Goal: Navigation & Orientation: Find specific page/section

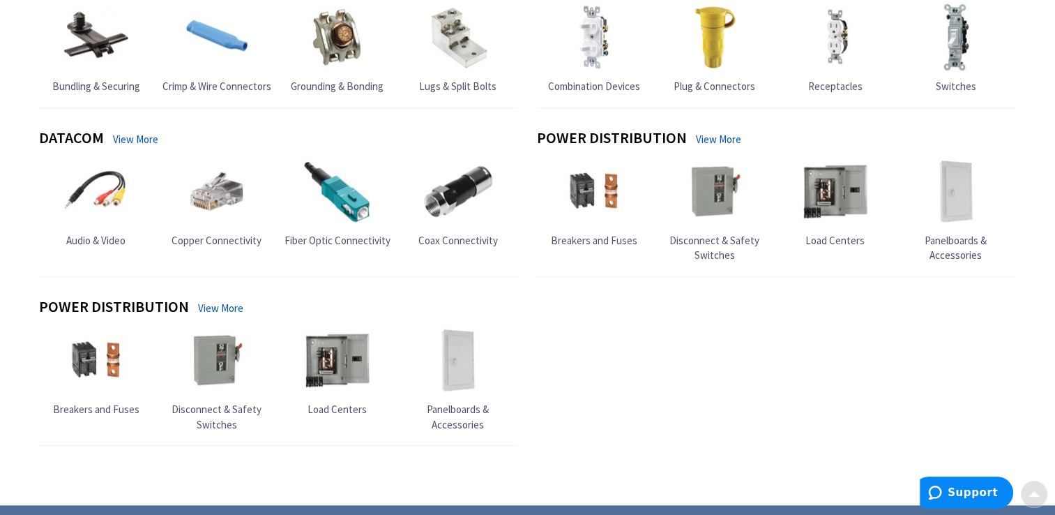
scroll to position [1583, 0]
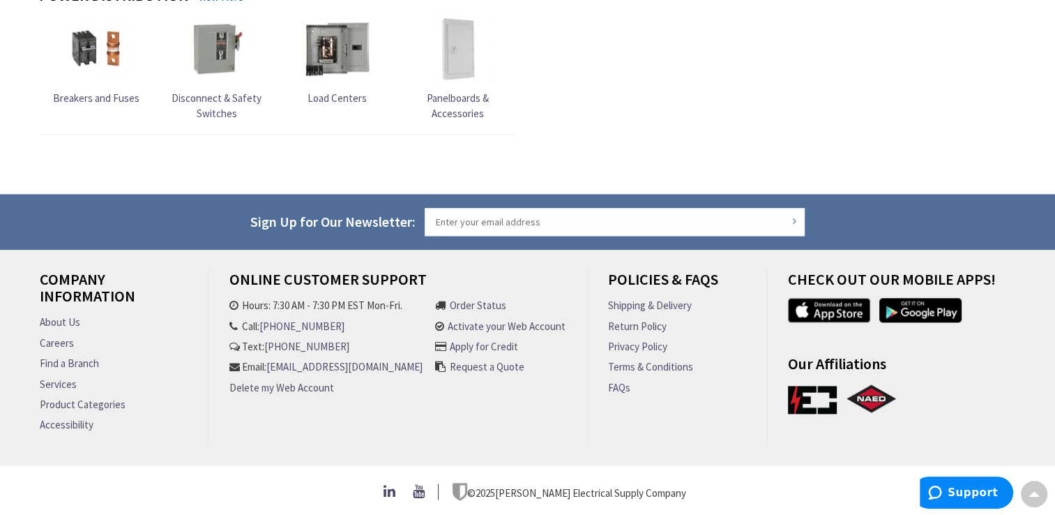
click at [70, 356] on link "Find a Branch" at bounding box center [69, 363] width 59 height 15
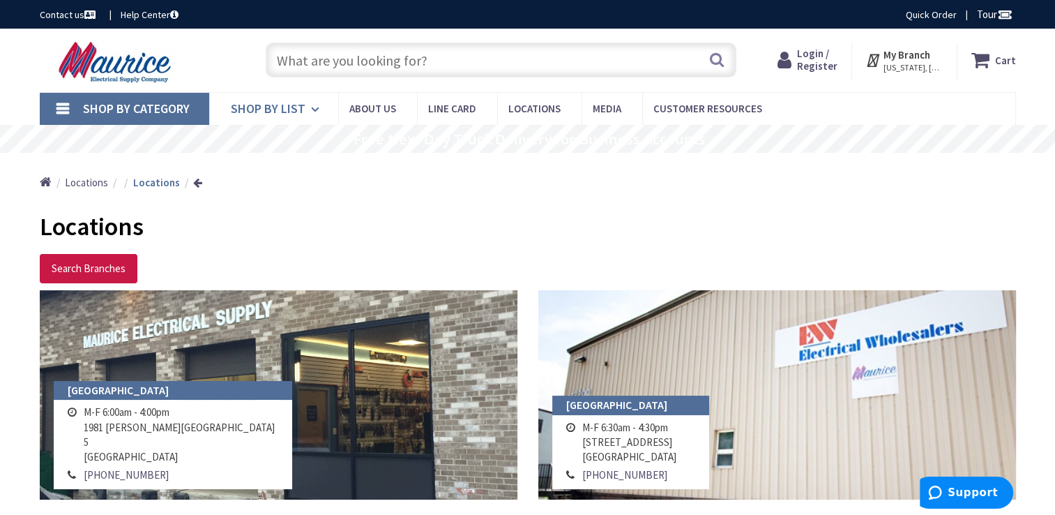
click at [289, 110] on span "Shop By List" at bounding box center [268, 108] width 75 height 16
click at [174, 105] on span "Shop By Category" at bounding box center [136, 108] width 107 height 16
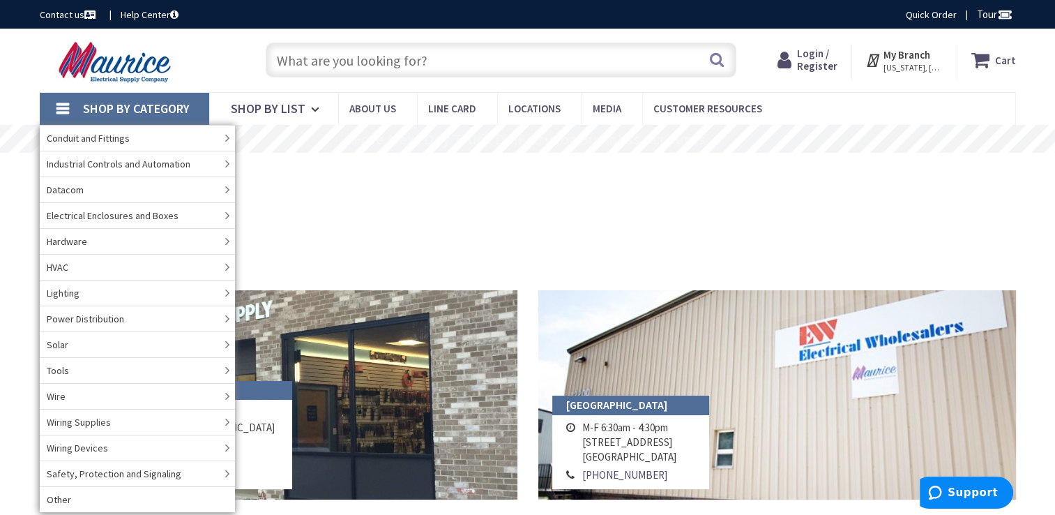
click at [411, 68] on input "text" at bounding box center [501, 60] width 471 height 35
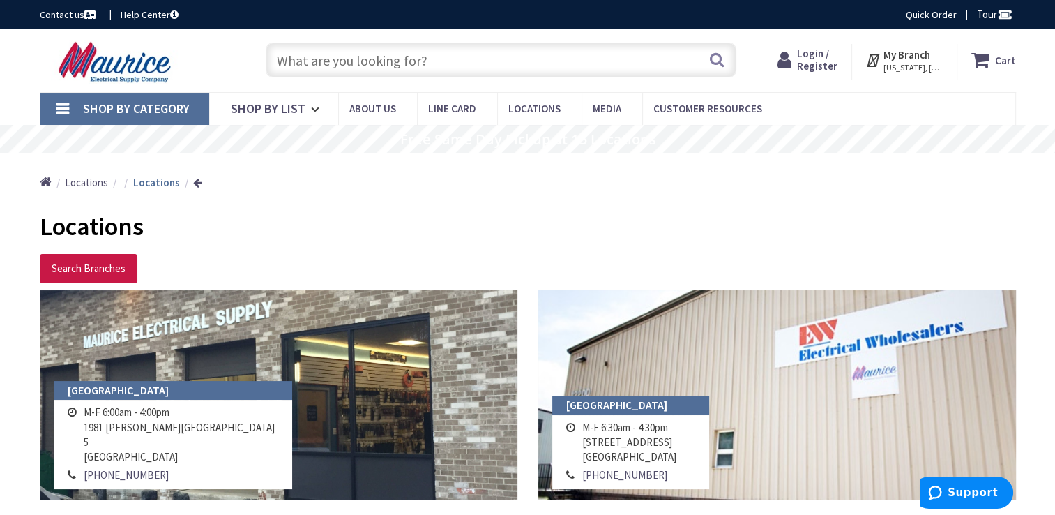
click at [411, 68] on input "text" at bounding box center [501, 60] width 471 height 35
click at [710, 59] on button "Search" at bounding box center [717, 59] width 18 height 31
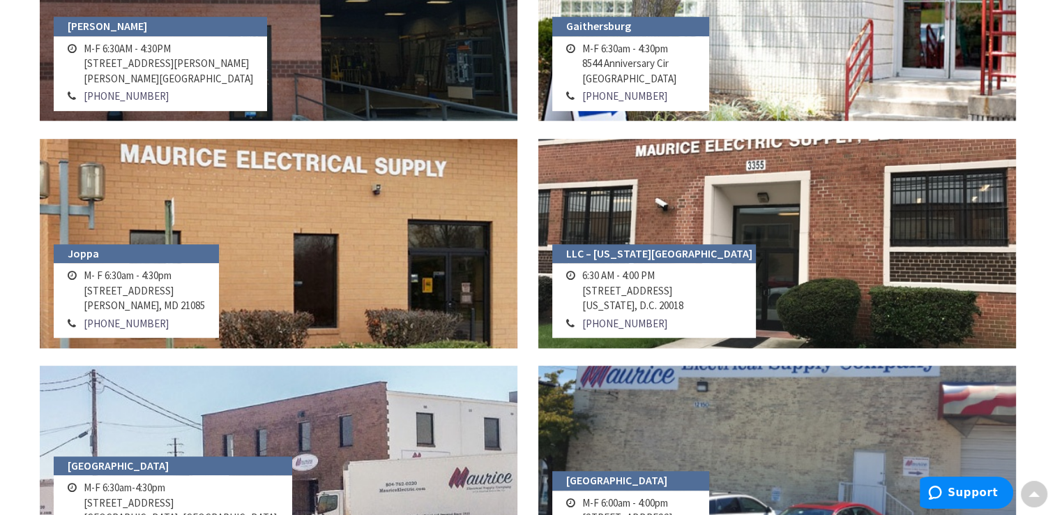
scroll to position [1953, 0]
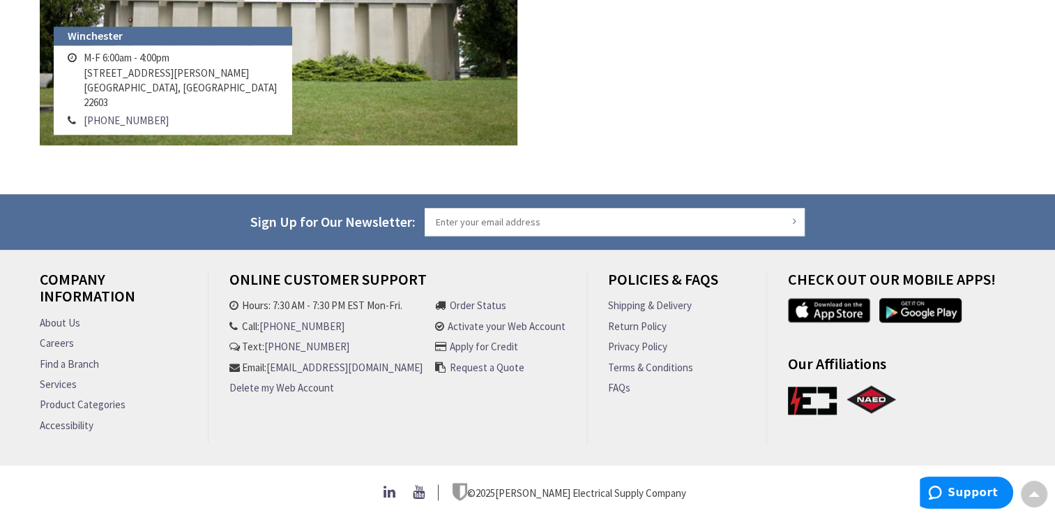
click at [108, 400] on link "Product Categories" at bounding box center [83, 404] width 86 height 15
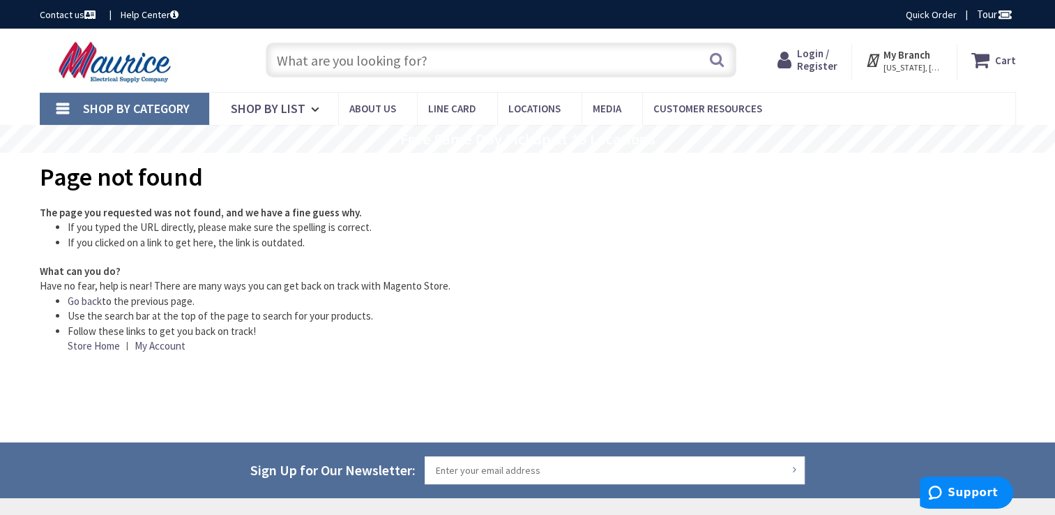
click at [123, 103] on span "Shop By Category" at bounding box center [136, 108] width 107 height 16
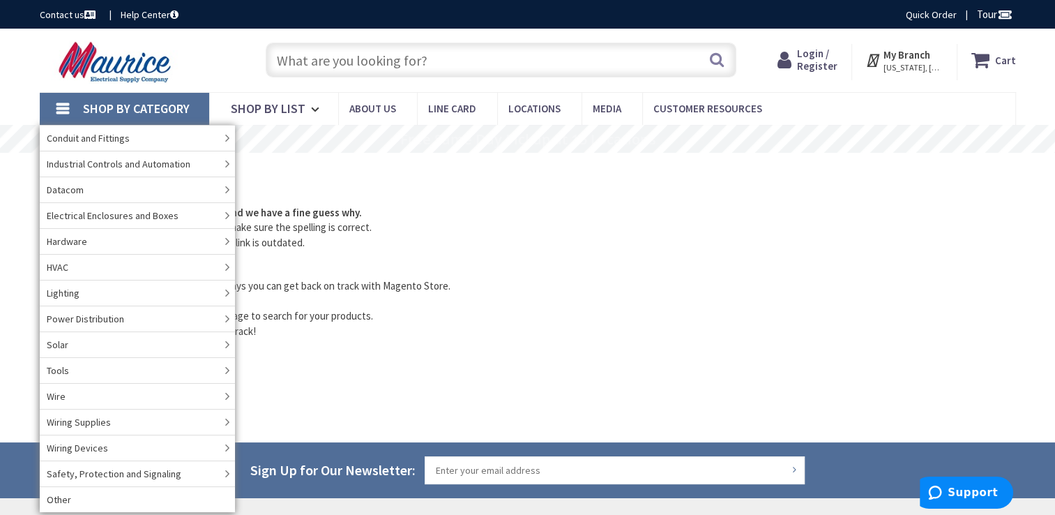
click at [62, 106] on link "Shop By Category" at bounding box center [124, 109] width 169 height 32
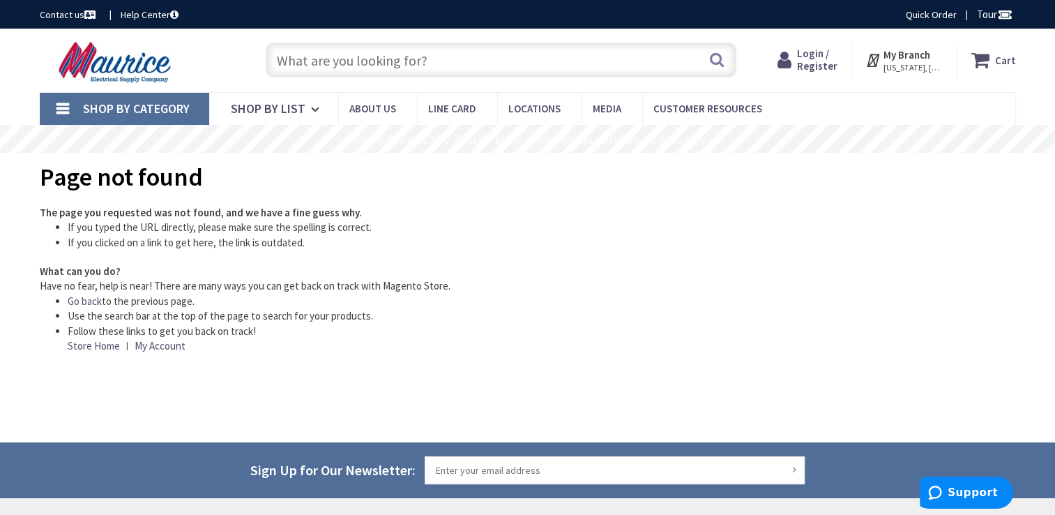
click at [62, 106] on link "Shop By Category" at bounding box center [124, 109] width 169 height 32
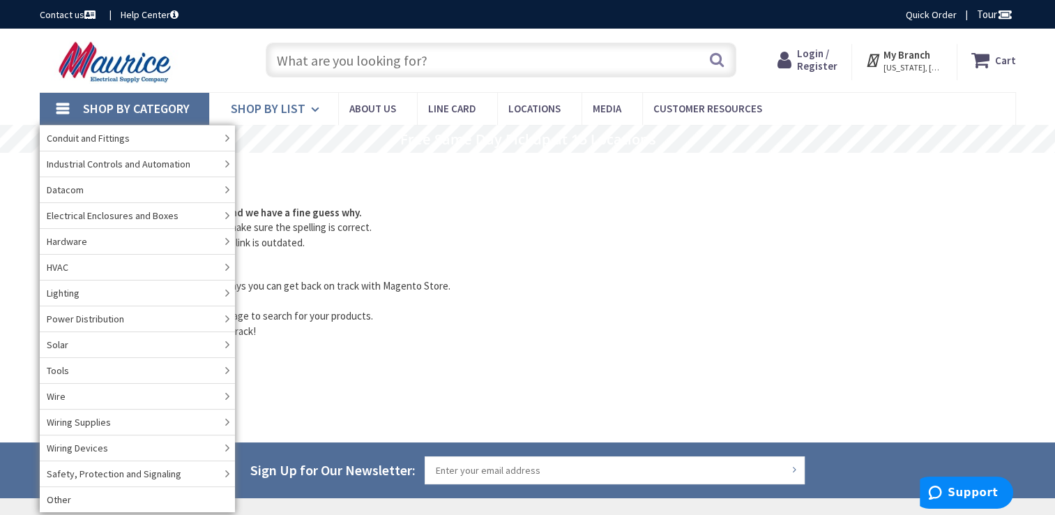
click at [254, 105] on span "Shop By List" at bounding box center [268, 108] width 75 height 16
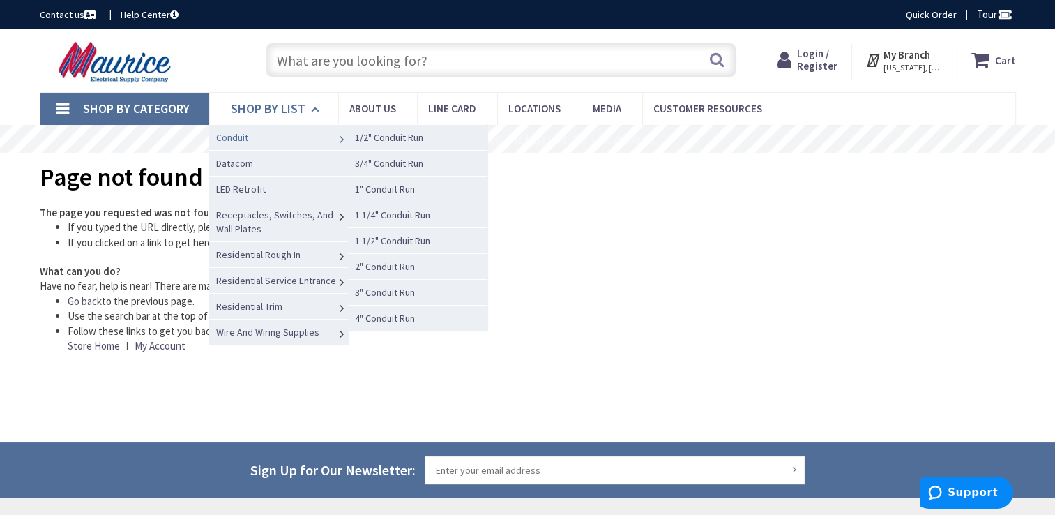
click at [263, 128] on link "Conduit" at bounding box center [279, 137] width 140 height 26
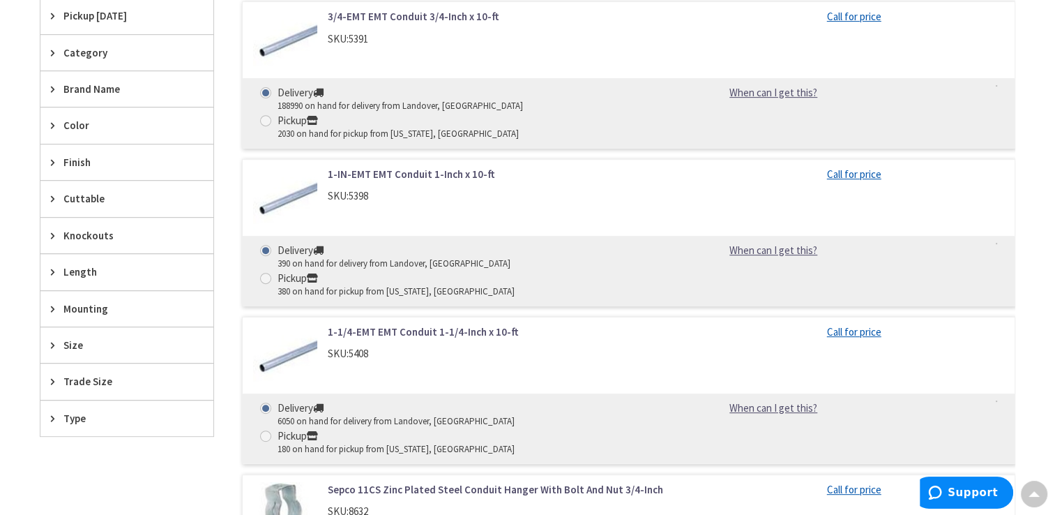
scroll to position [564, 0]
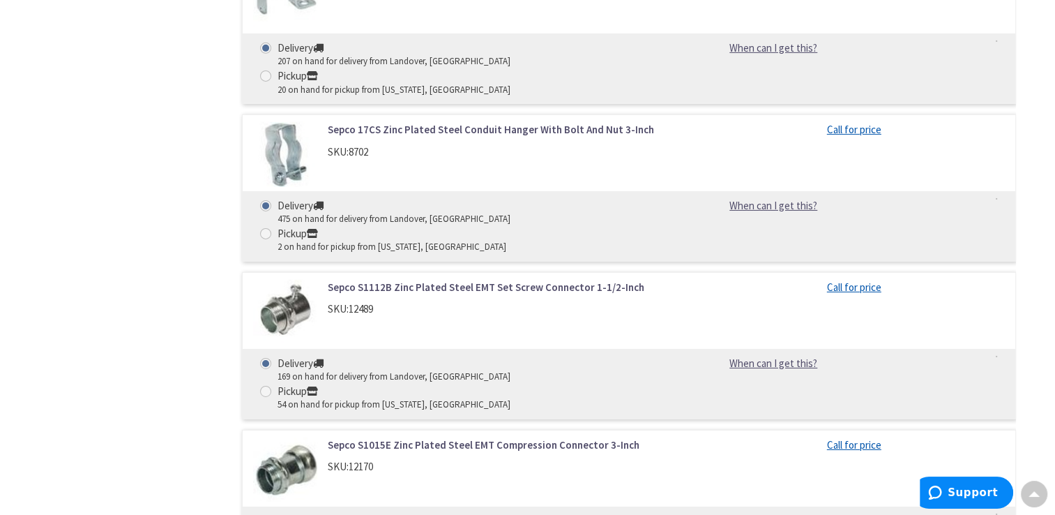
scroll to position [15623, 0]
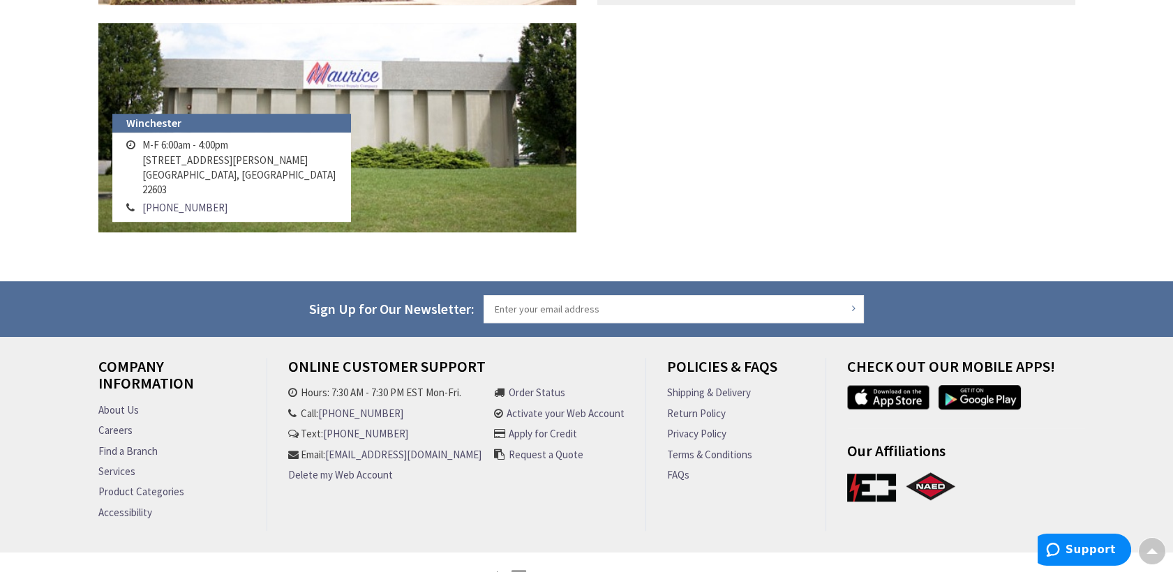
scroll to position [1892, 0]
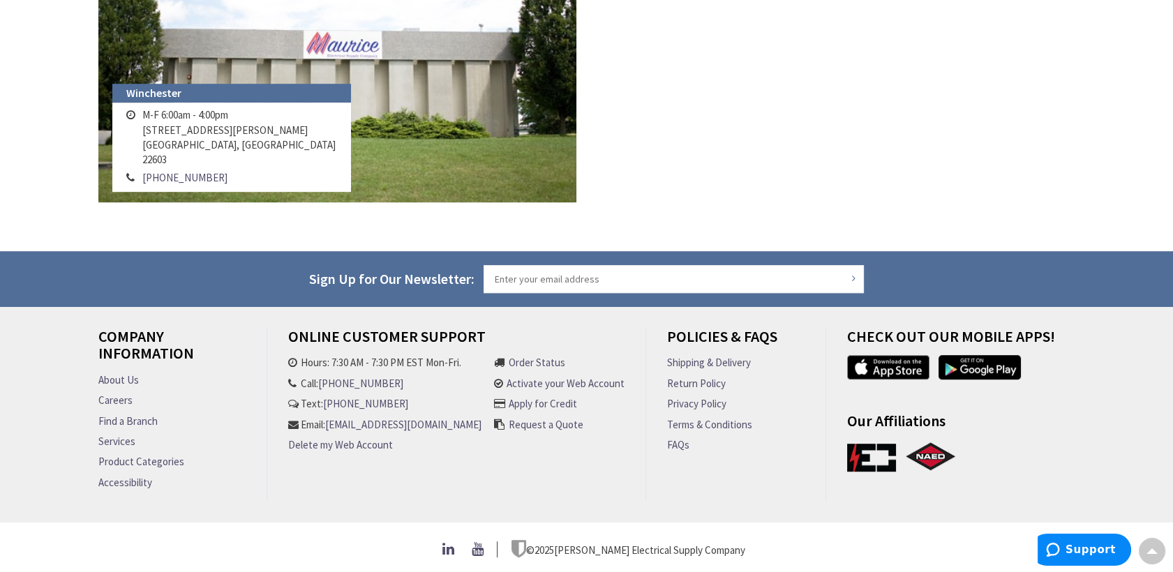
click at [566, 419] on link "Request a Quote" at bounding box center [545, 424] width 75 height 15
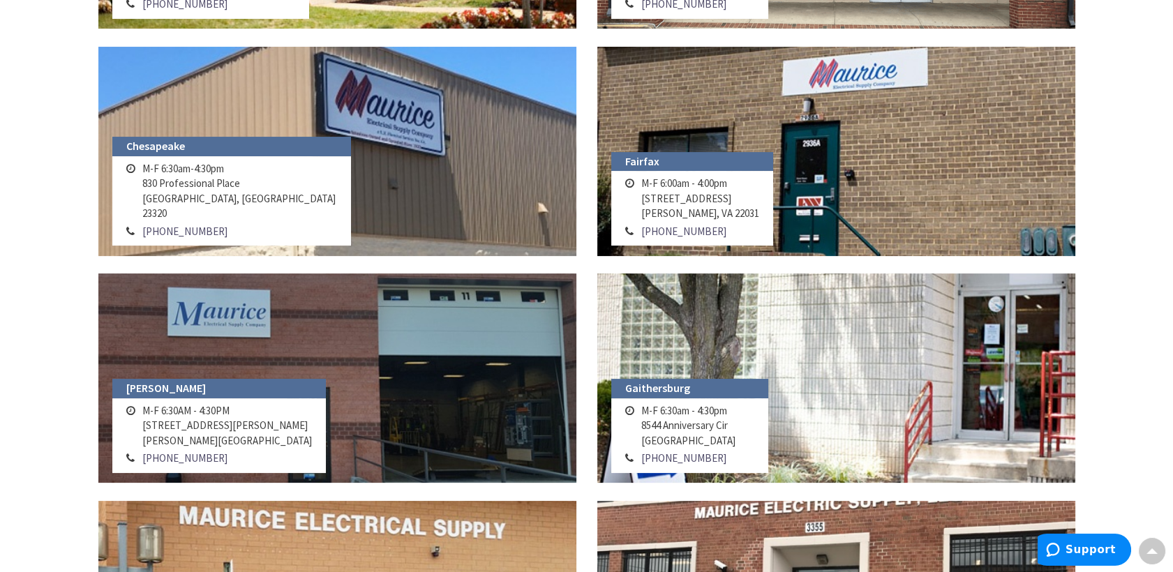
scroll to position [930, 0]
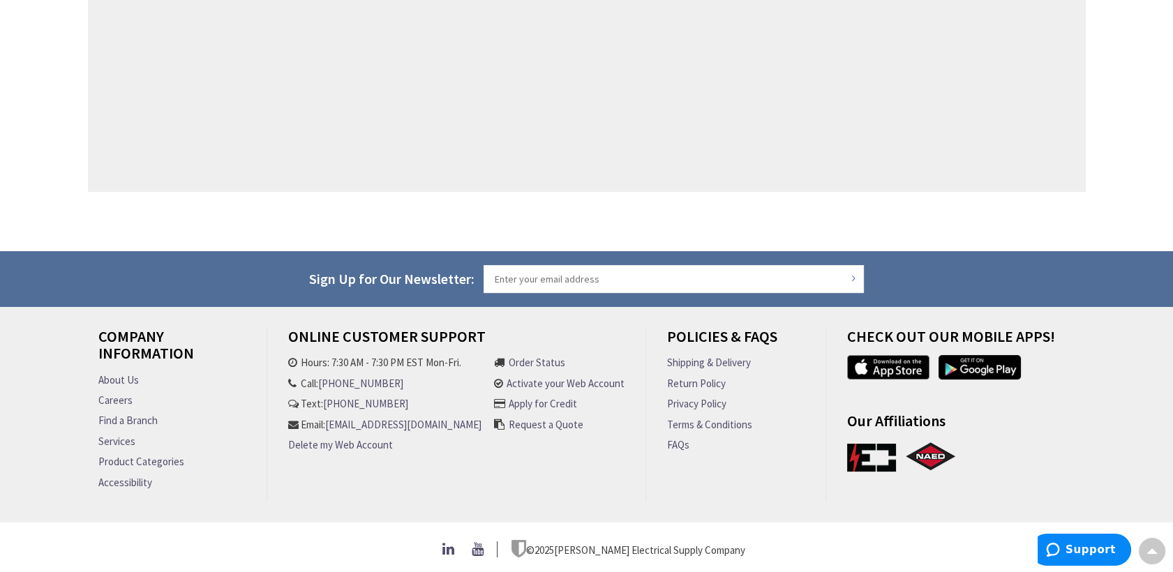
scroll to position [641, 0]
